Goal: Find specific page/section: Find specific page/section

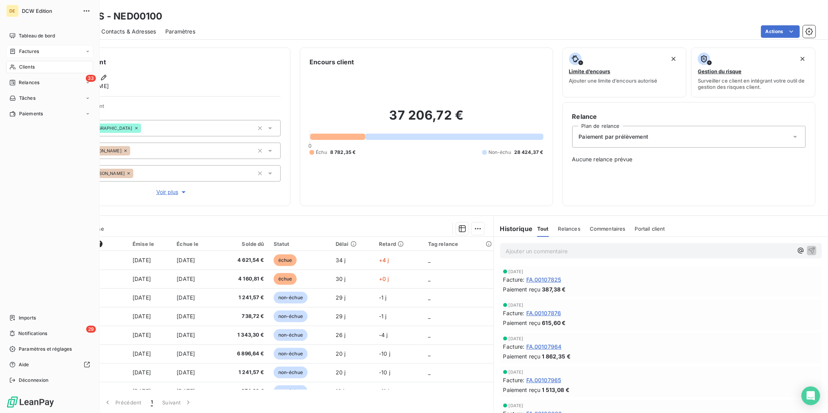
click at [17, 53] on div "Factures" at bounding box center [24, 51] width 30 height 7
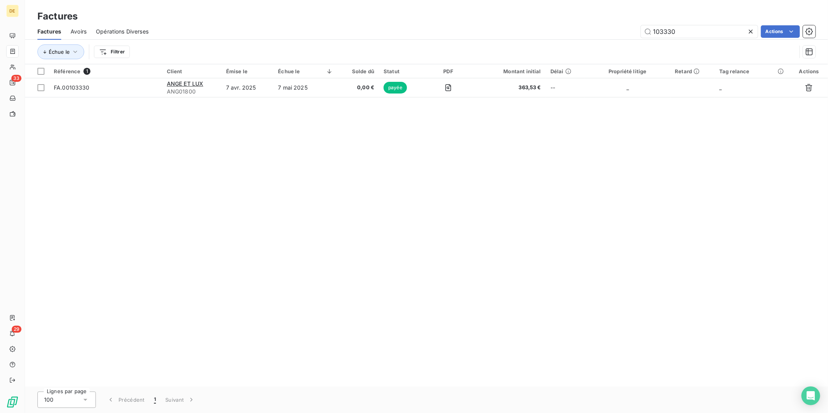
type input "103330"
click at [518, 90] on span "363,53 €" at bounding box center [510, 88] width 64 height 8
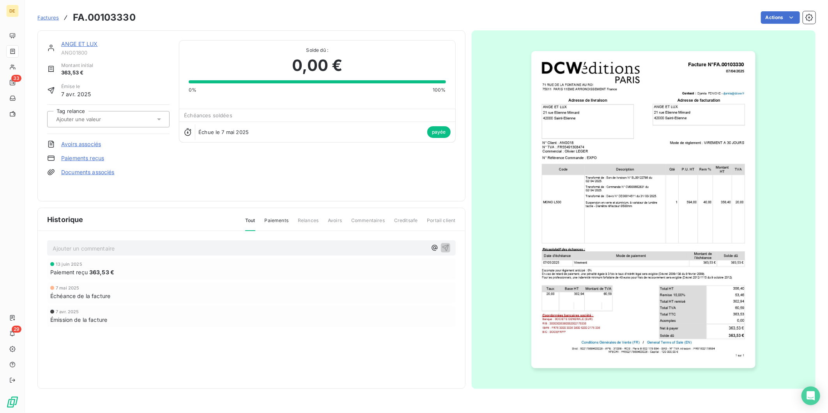
click at [73, 43] on link "ANGE ET LUX" at bounding box center [79, 44] width 37 height 7
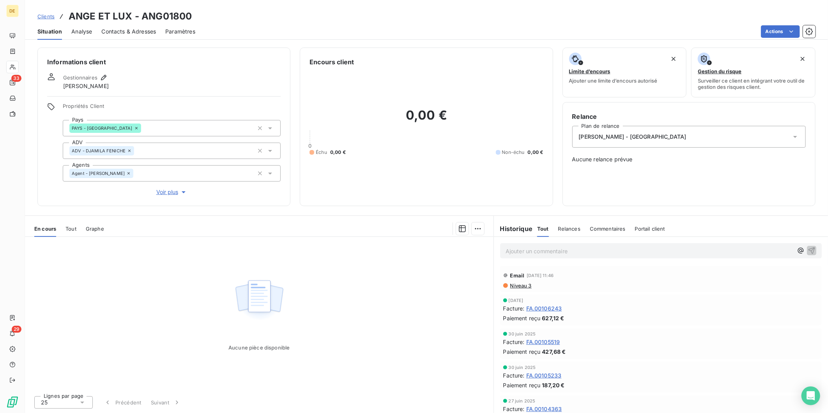
click at [521, 287] on span "Niveau 3" at bounding box center [521, 286] width 22 height 6
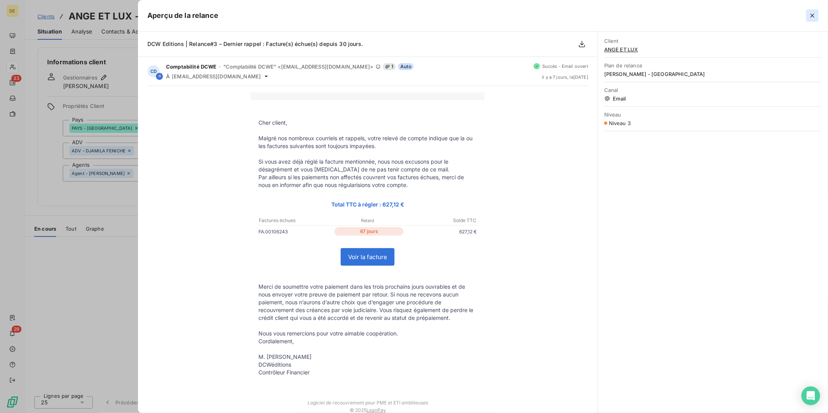
click at [810, 16] on icon "button" at bounding box center [813, 16] width 8 height 8
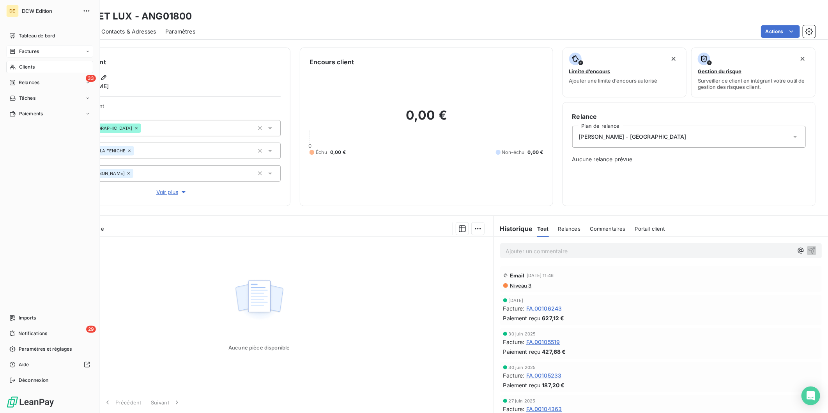
click at [28, 50] on span "Factures" at bounding box center [29, 51] width 20 height 7
